Goal: Task Accomplishment & Management: Use online tool/utility

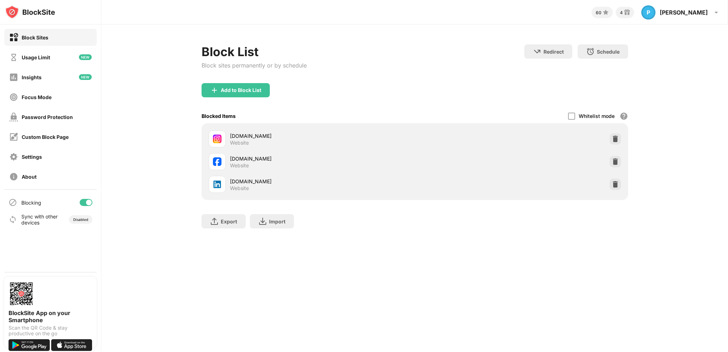
click at [616, 161] on img at bounding box center [614, 161] width 7 height 7
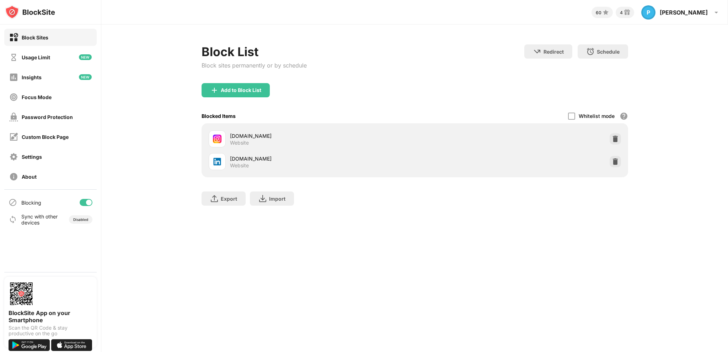
click at [248, 88] on div "Add to Block List" at bounding box center [241, 90] width 41 height 6
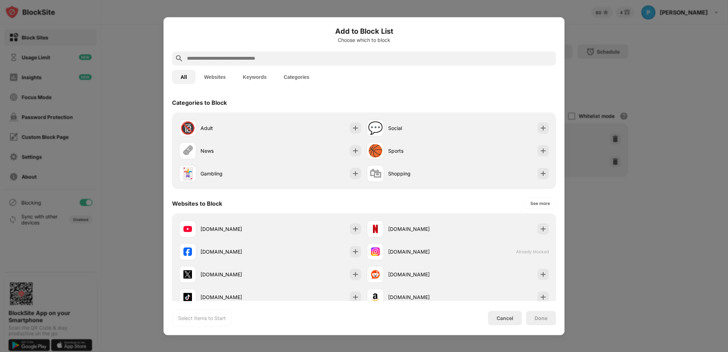
click at [253, 52] on div at bounding box center [364, 58] width 384 height 14
click at [258, 61] on input "text" at bounding box center [369, 58] width 367 height 9
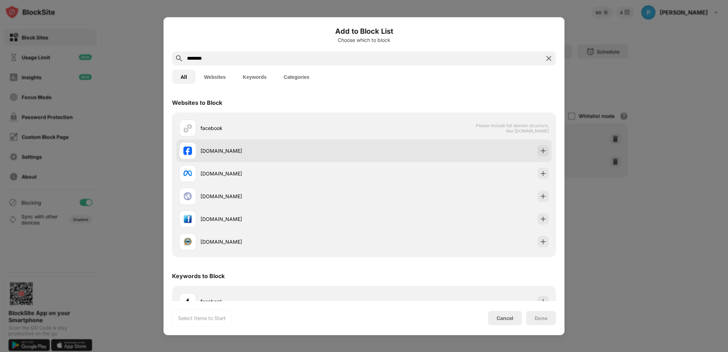
type input "********"
click at [266, 155] on div "[DOMAIN_NAME]" at bounding box center [271, 150] width 185 height 17
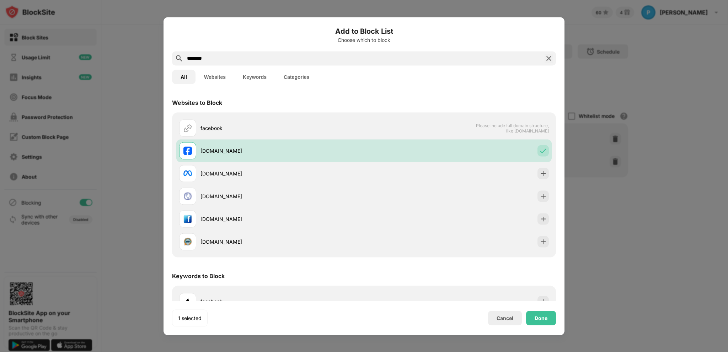
click at [535, 318] on div "Done" at bounding box center [540, 318] width 13 height 6
